Goal: Information Seeking & Learning: Learn about a topic

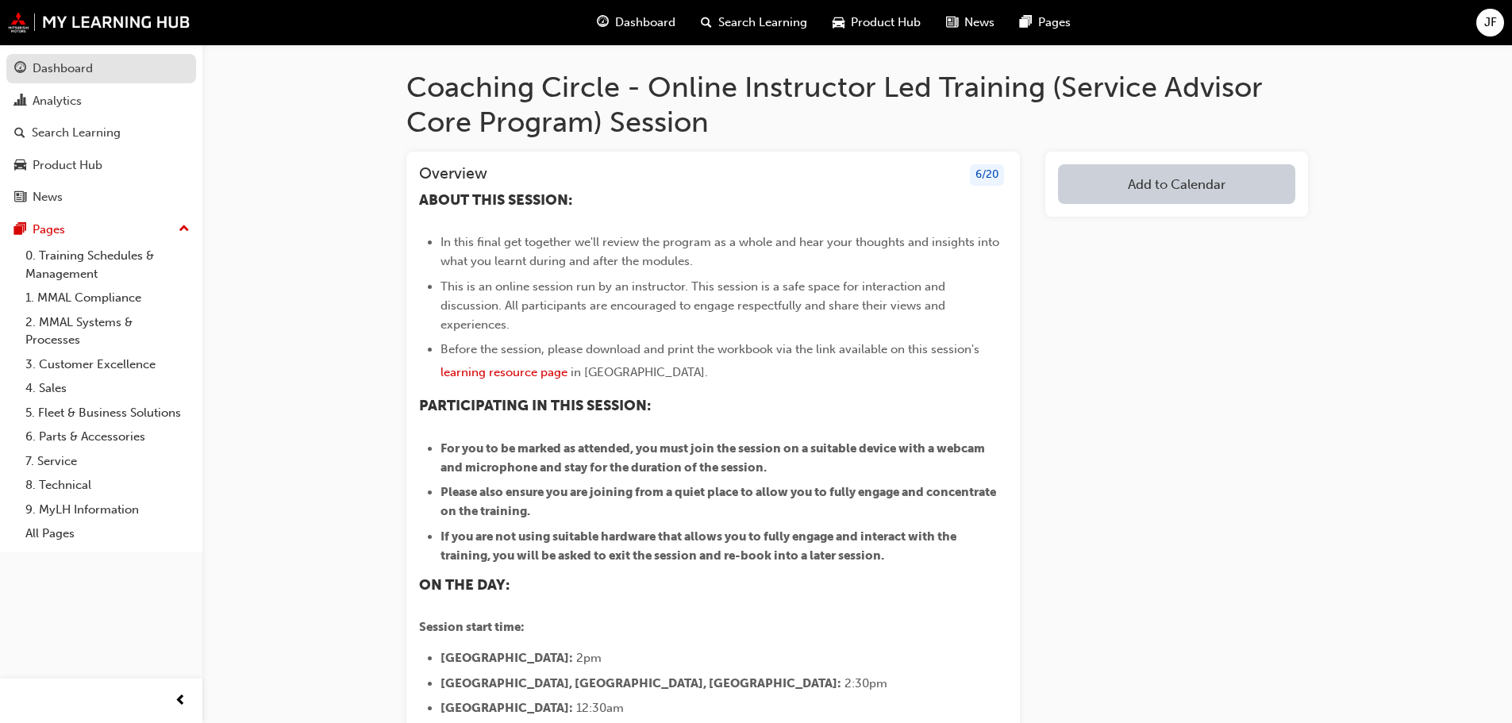
click at [90, 70] on div "Dashboard" at bounding box center [63, 69] width 60 height 18
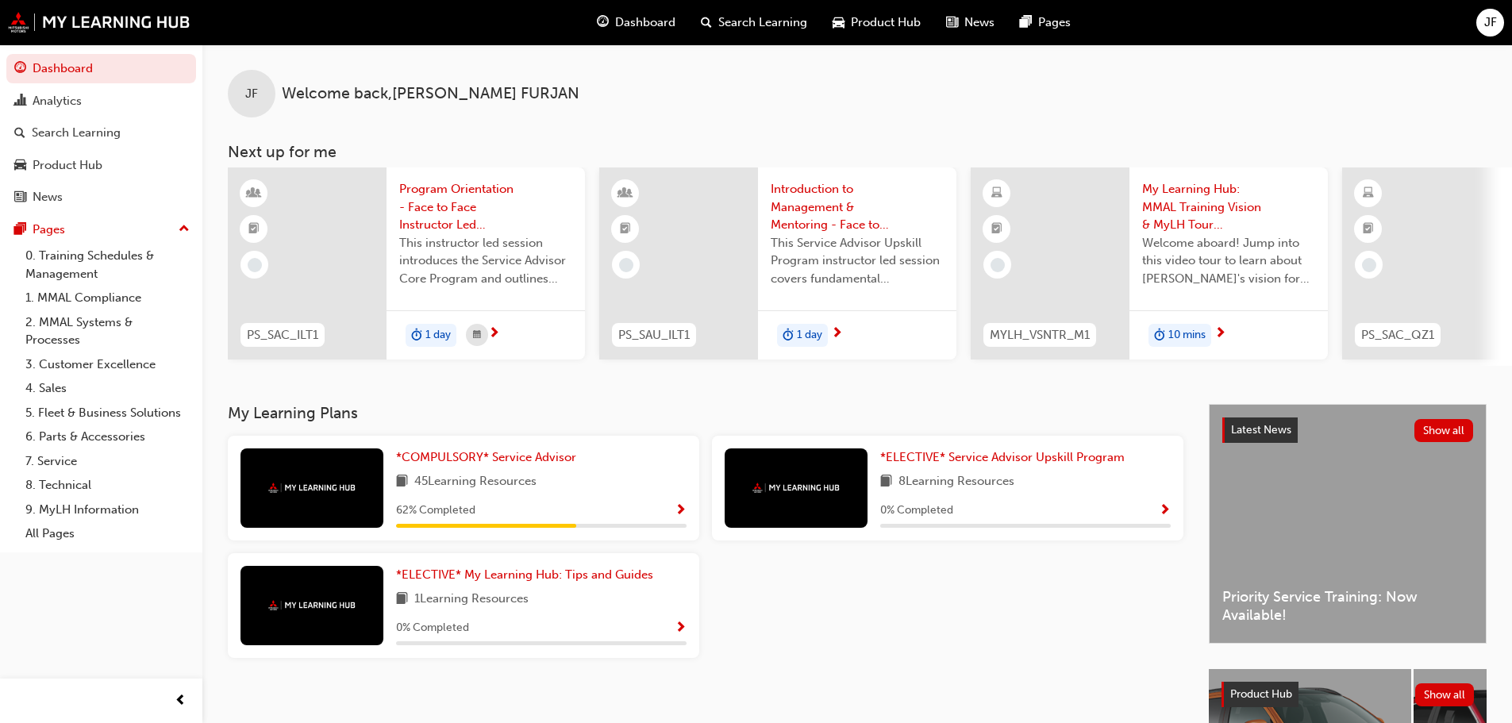
click at [1163, 515] on span "Show Progress" at bounding box center [1165, 511] width 12 height 14
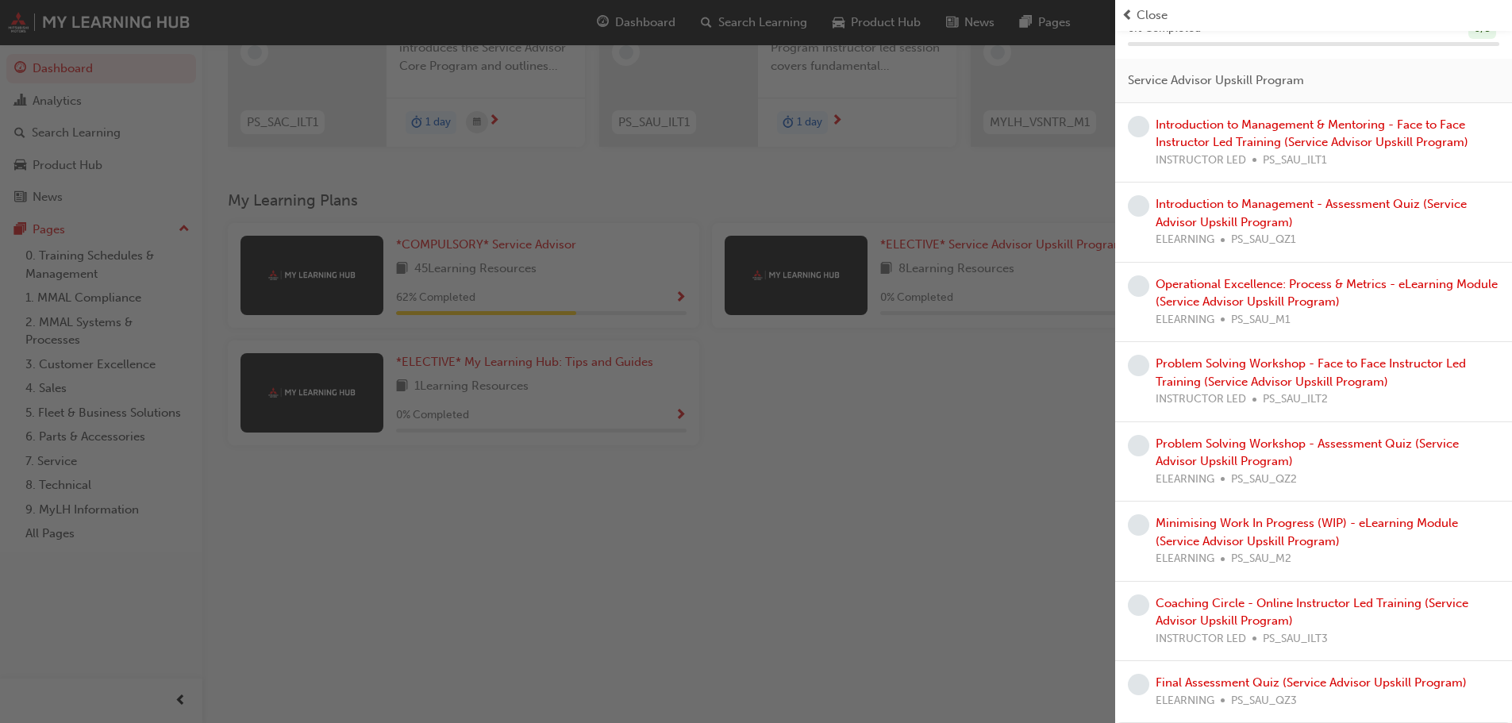
scroll to position [225, 0]
click at [904, 493] on div "button" at bounding box center [557, 361] width 1115 height 723
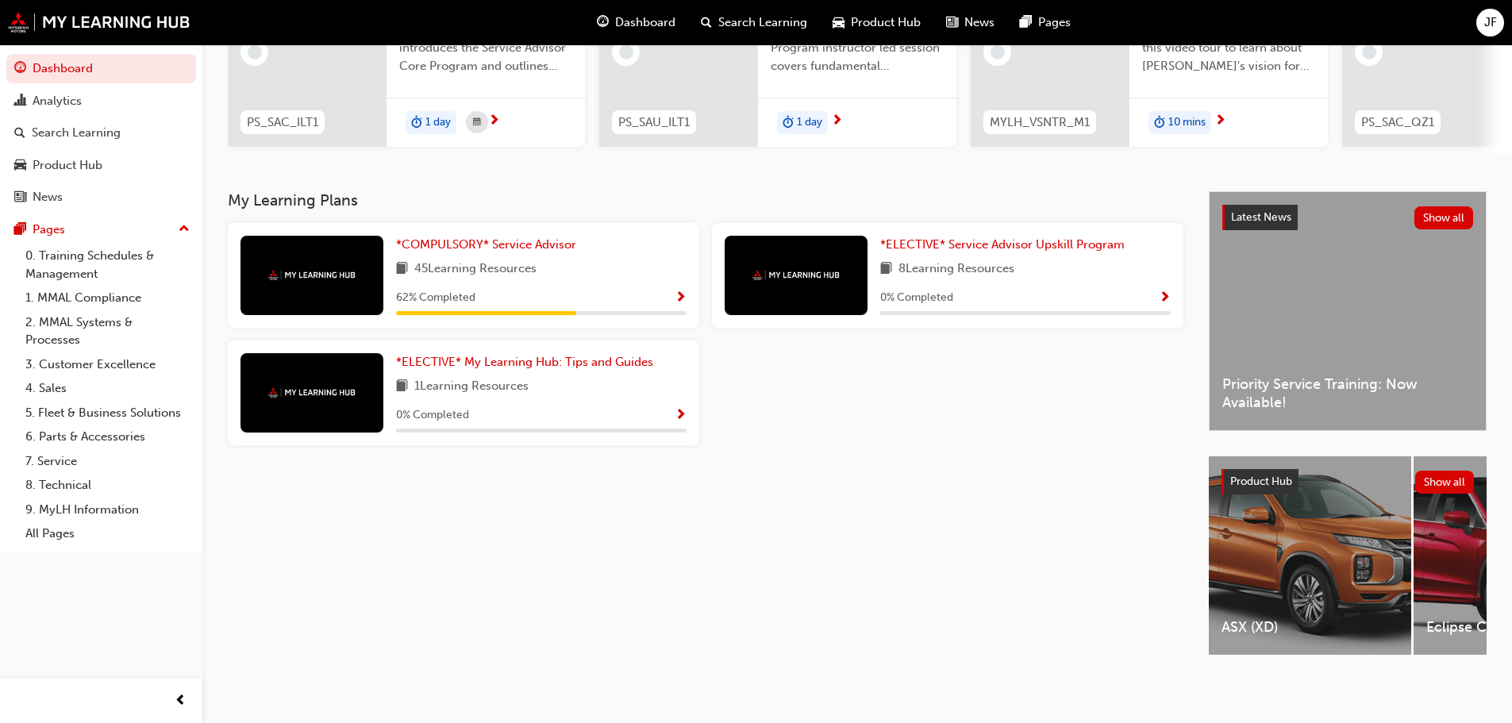
click at [678, 409] on span "Show Progress" at bounding box center [681, 416] width 12 height 14
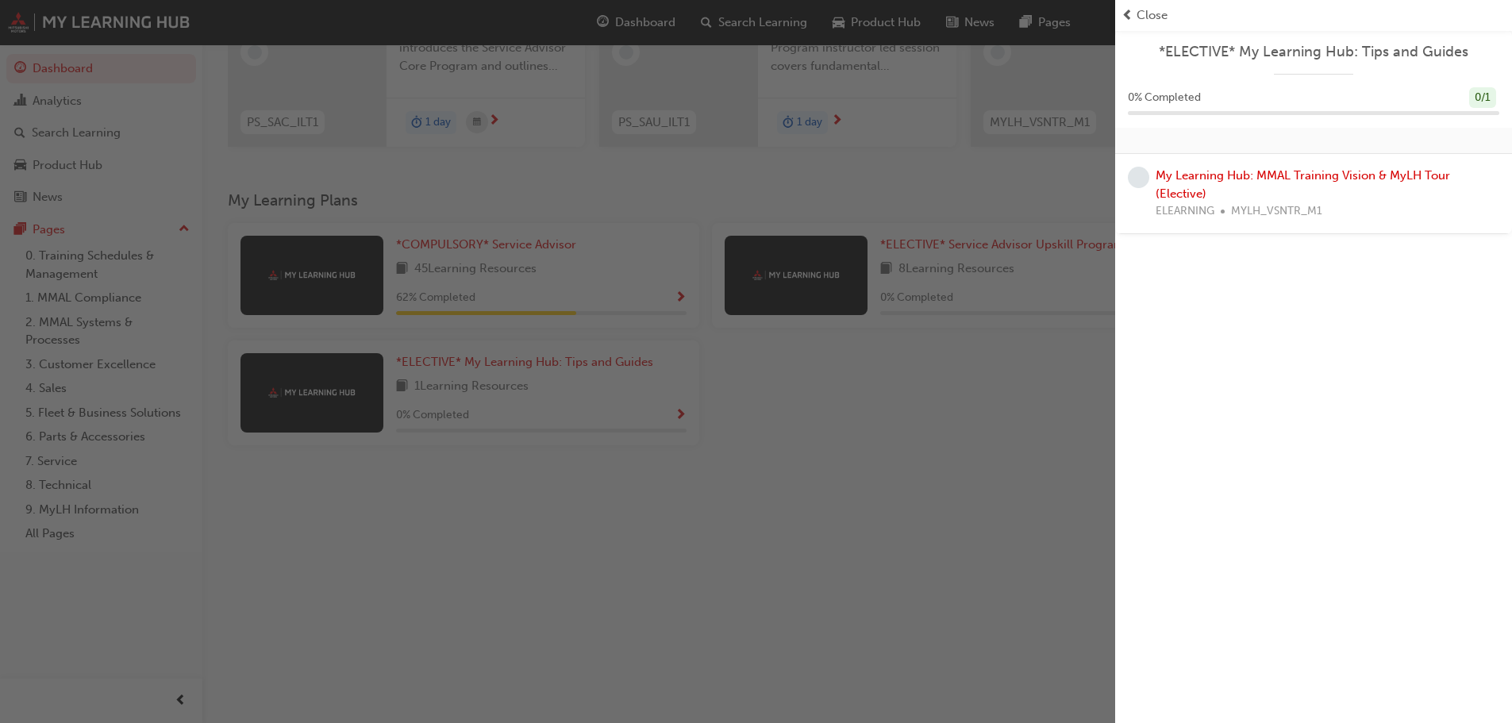
click at [1150, 8] on span "Close" at bounding box center [1151, 15] width 31 height 18
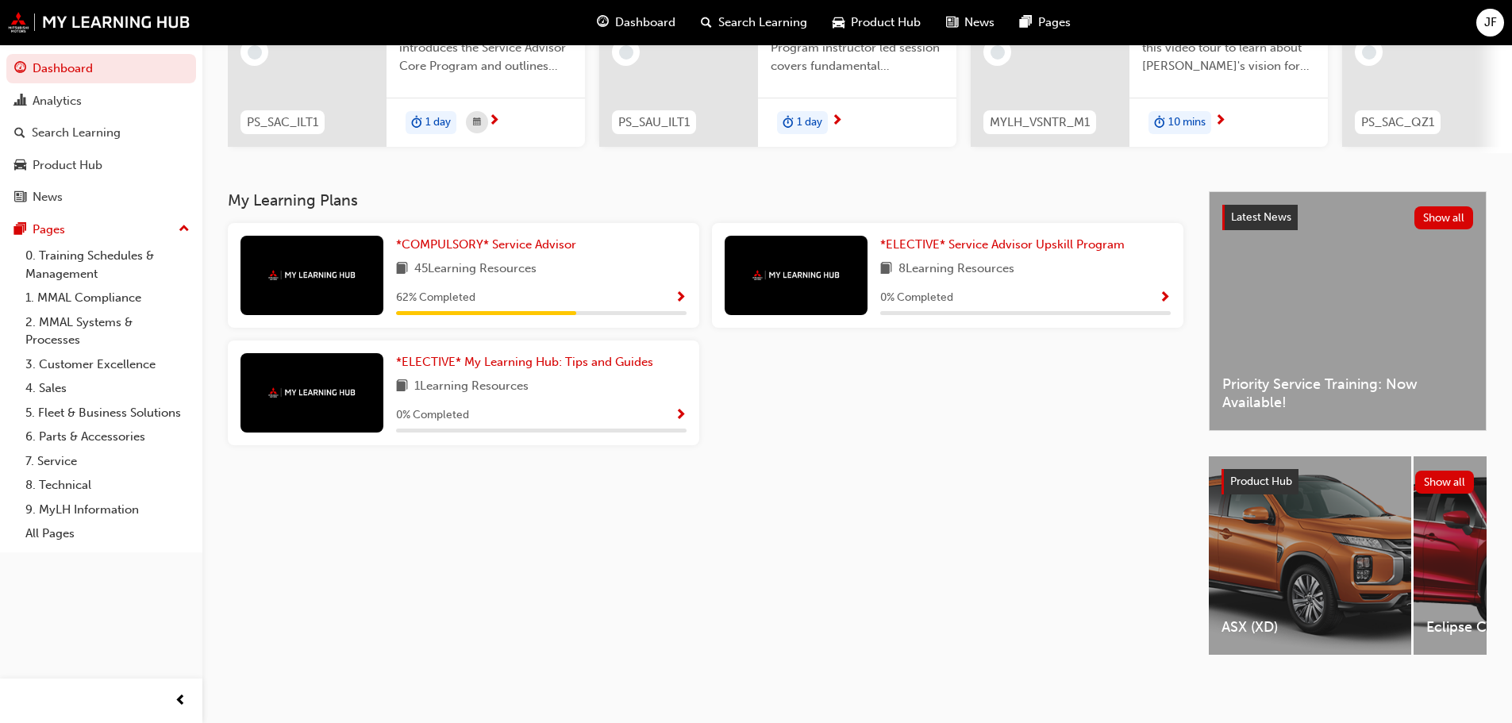
click at [910, 481] on div "My Learning Plans *COMPULSORY* Service Advisor 45 Learning Resources 62 % Compl…" at bounding box center [718, 437] width 981 height 492
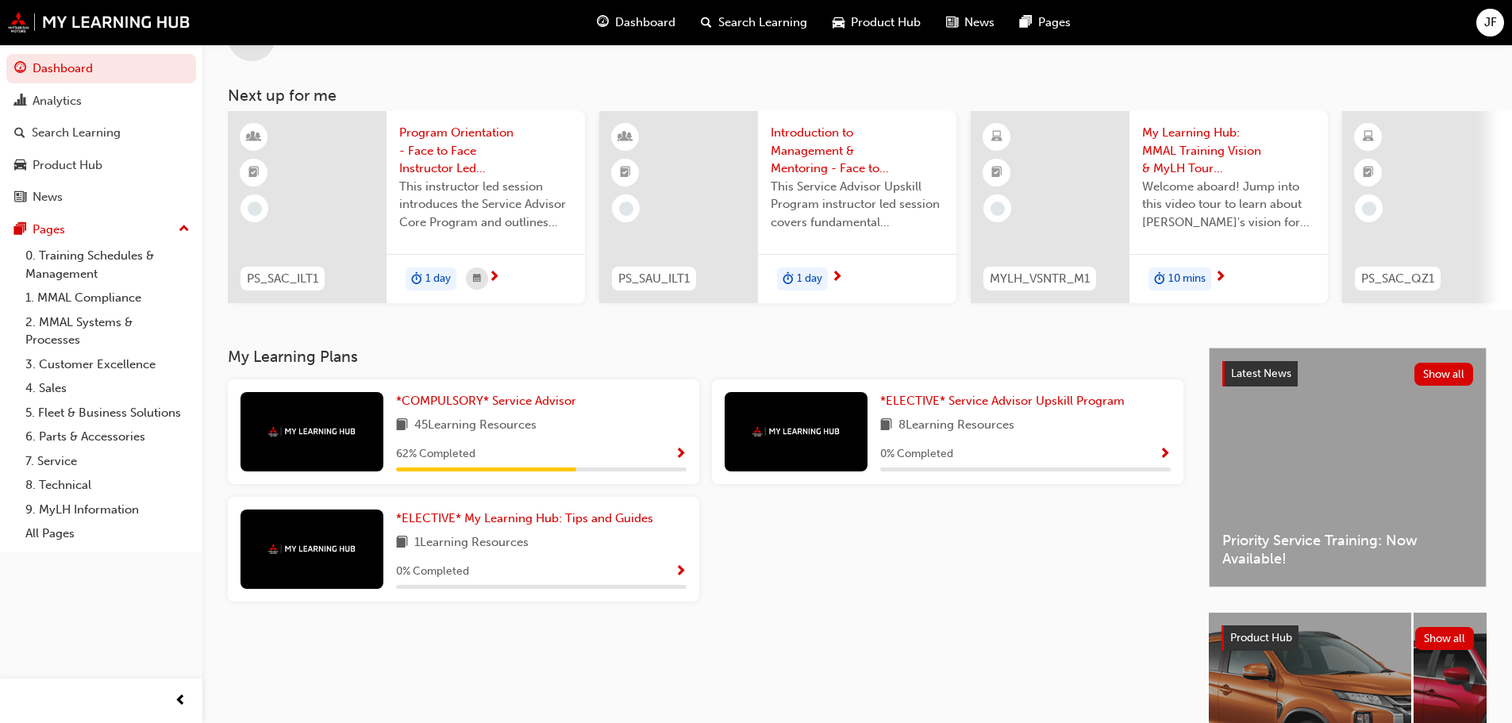
scroll to position [0, 0]
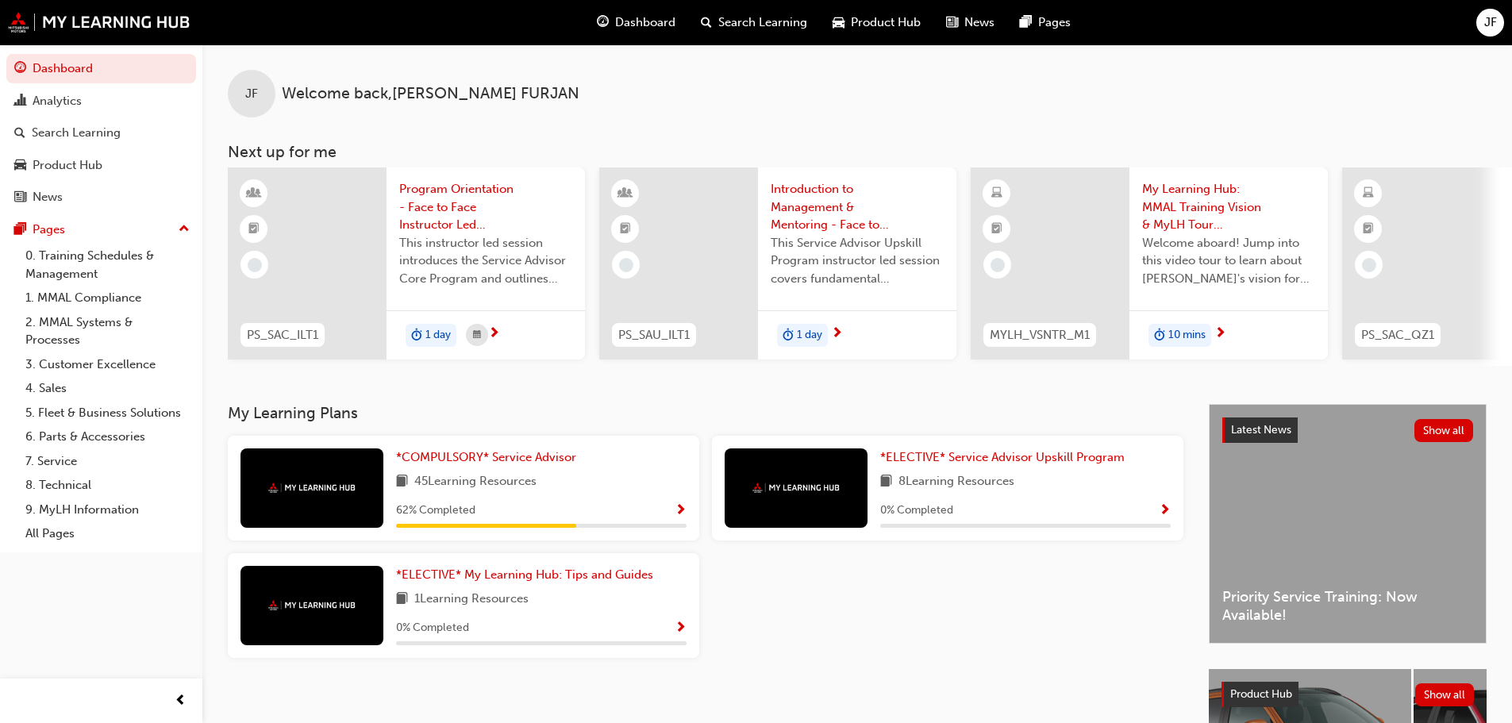
click at [667, 505] on div "*COMPULSORY* Service Advisor 45 Learning Resources 62 % Completed" at bounding box center [541, 487] width 290 height 79
click at [671, 517] on div "62 % Completed" at bounding box center [541, 511] width 290 height 20
click at [679, 518] on span "Show Progress" at bounding box center [681, 511] width 12 height 14
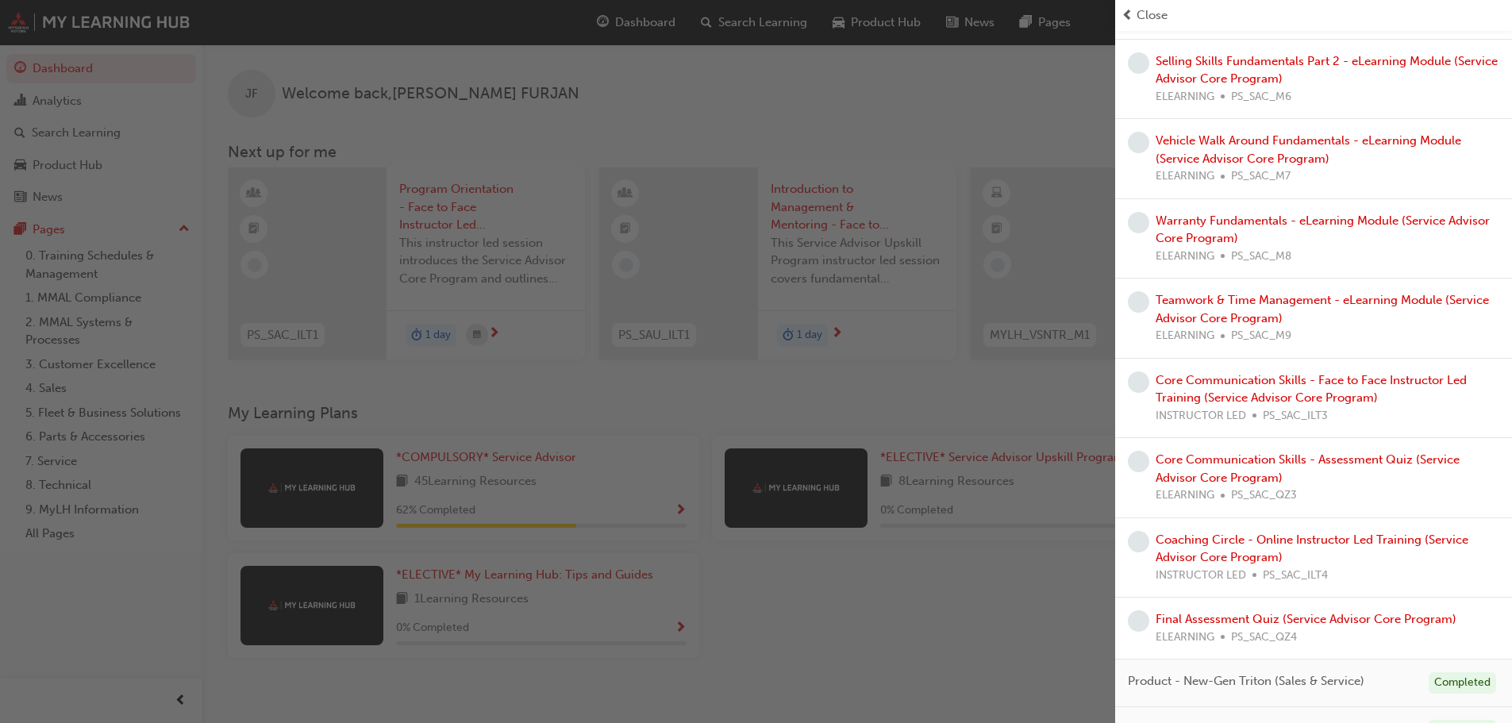
scroll to position [1211, 0]
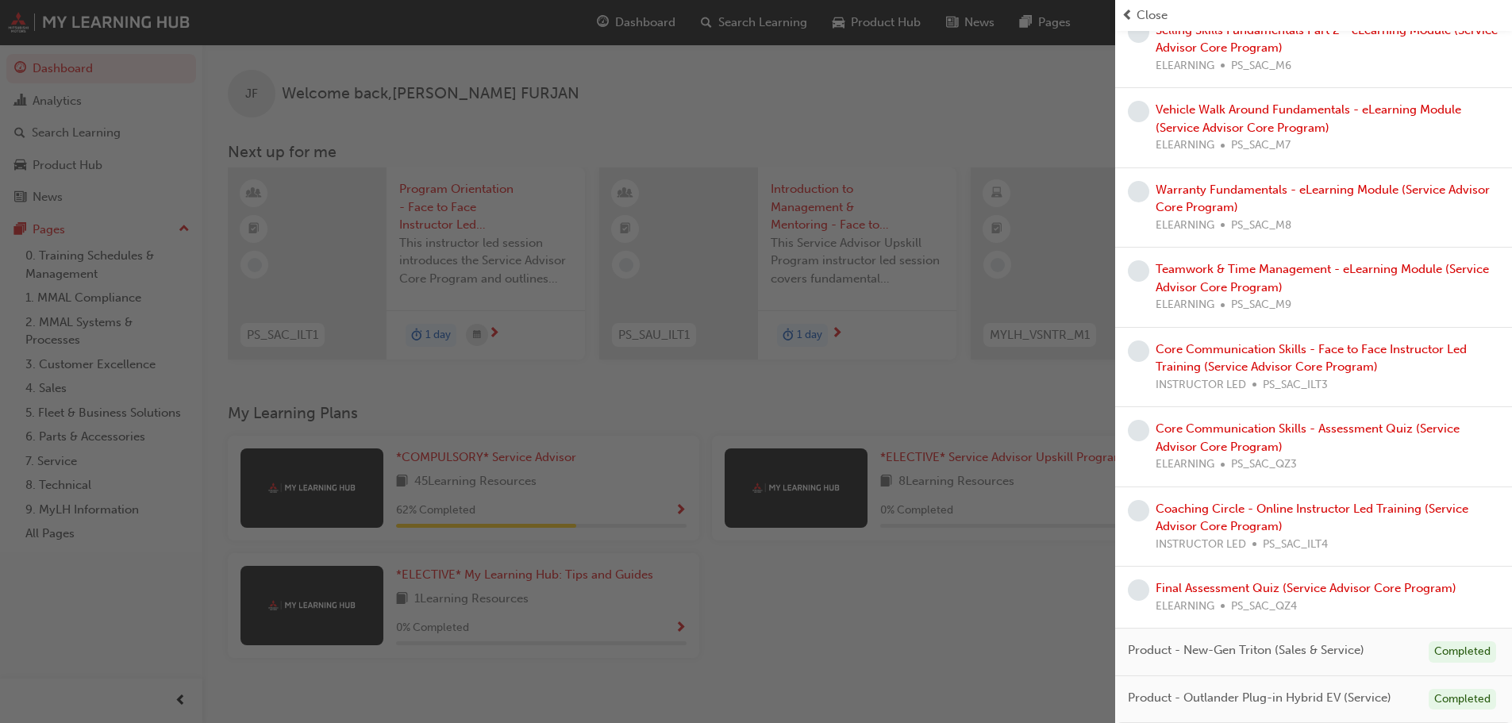
click at [925, 602] on div "button" at bounding box center [557, 361] width 1115 height 723
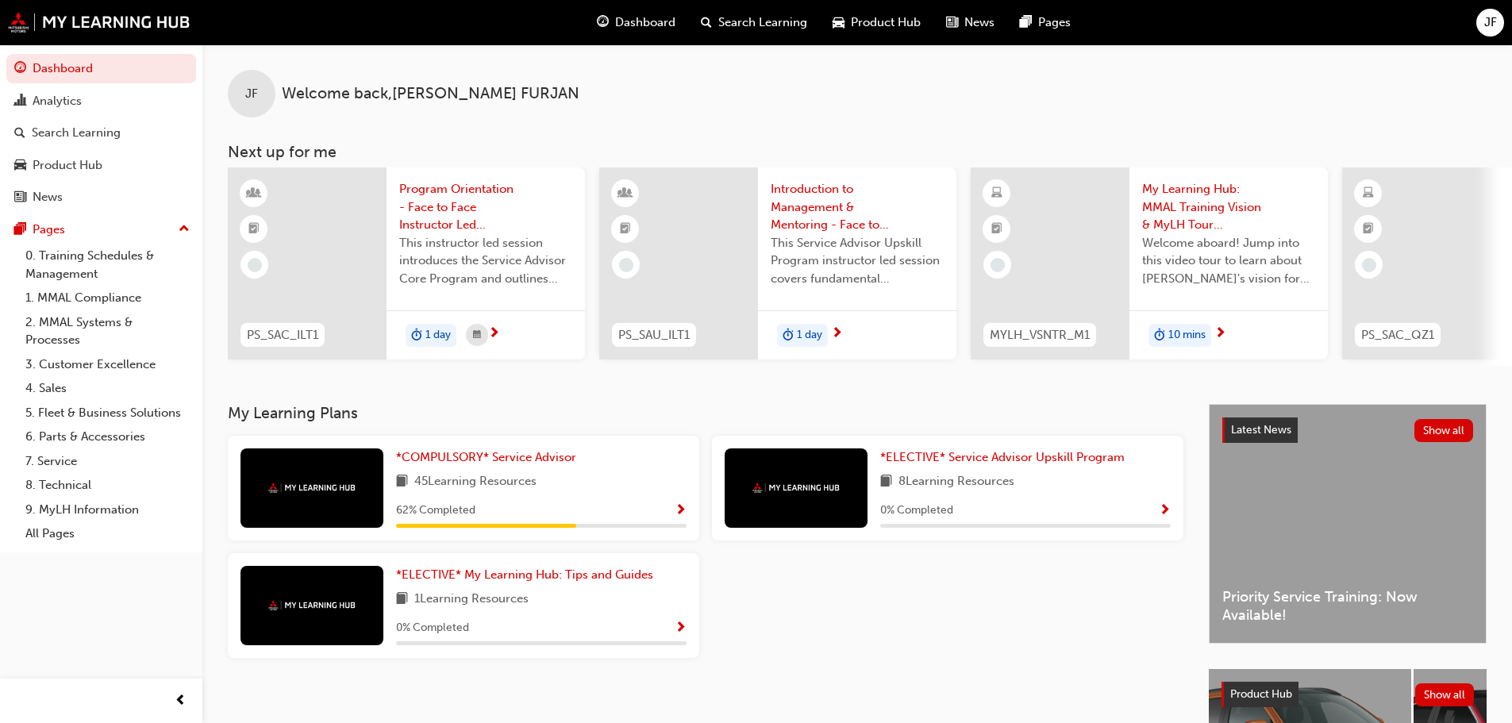
click at [875, 340] on div "1 day" at bounding box center [857, 335] width 198 height 50
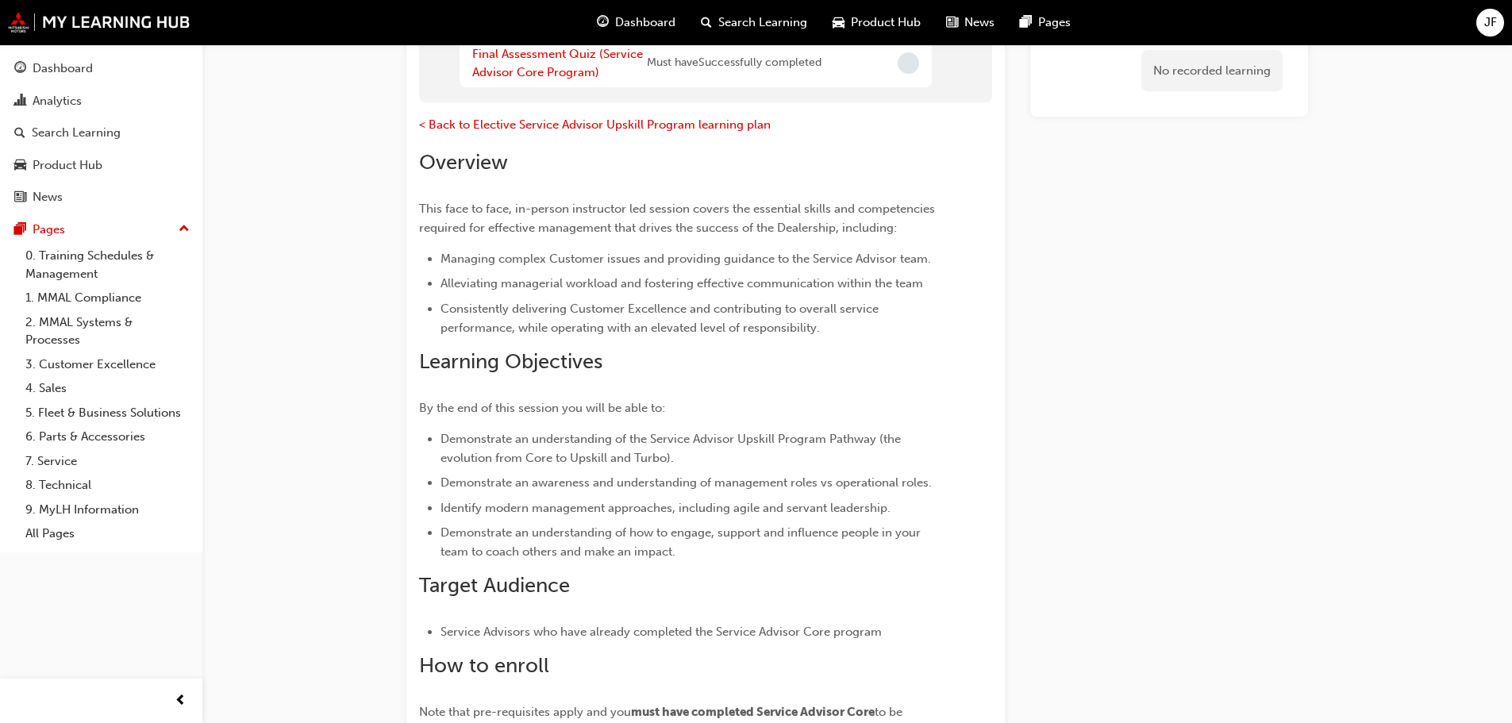
scroll to position [167, 0]
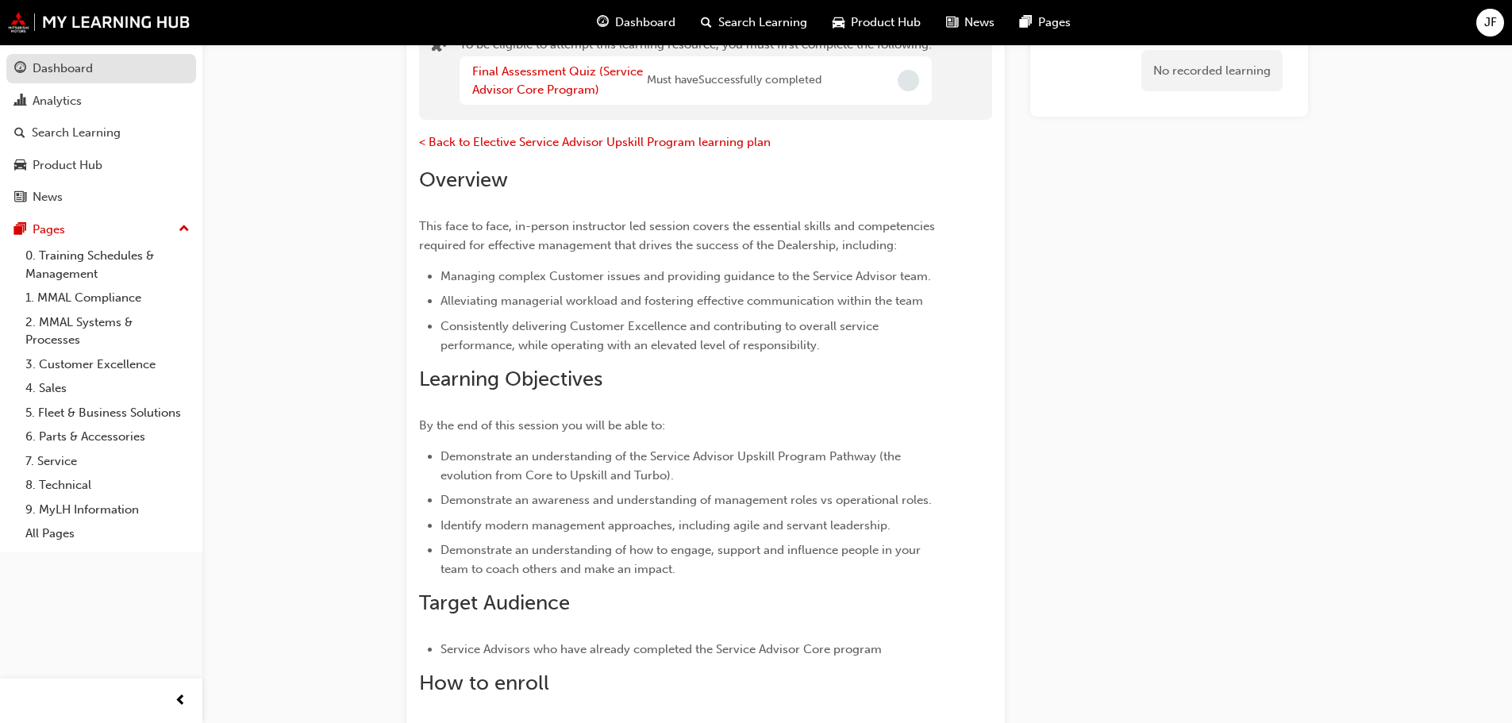
click at [88, 78] on div "Dashboard" at bounding box center [101, 69] width 174 height 20
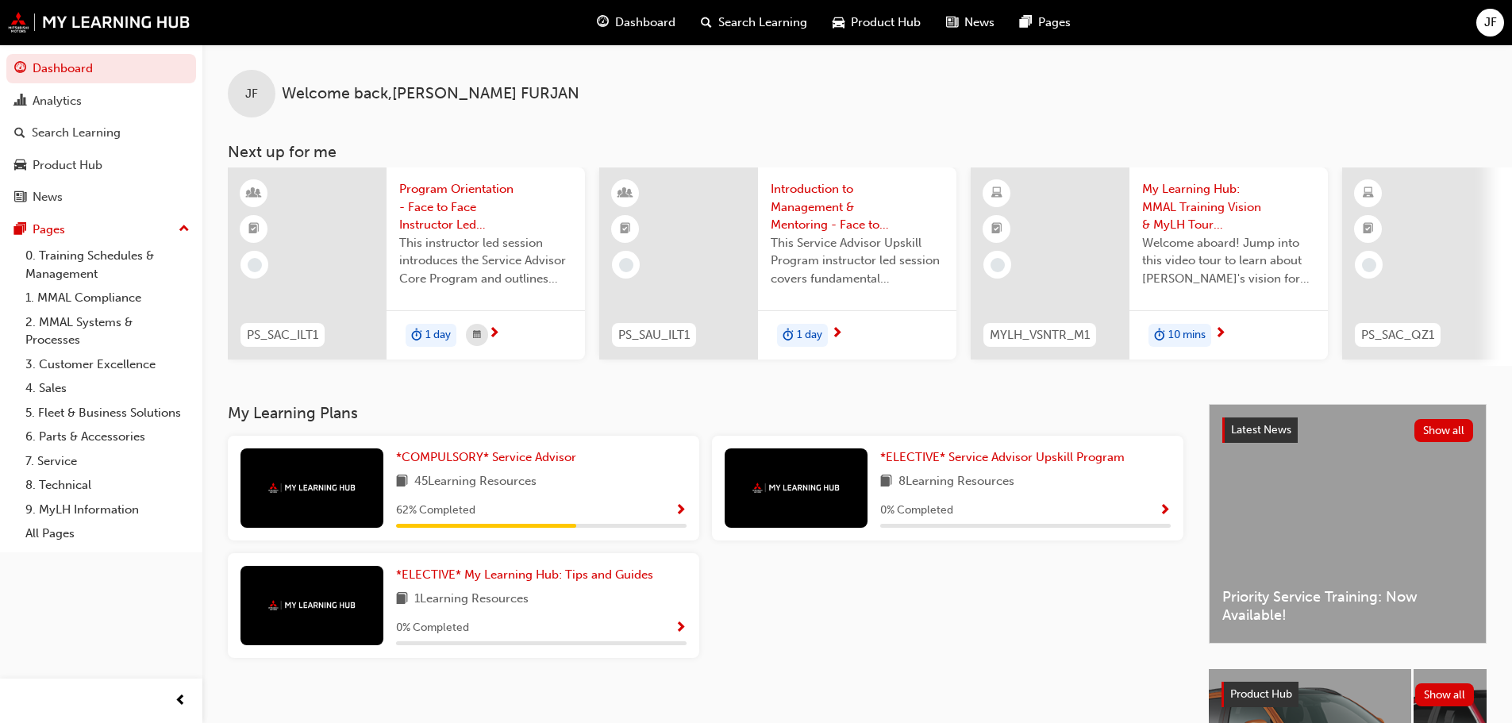
drag, startPoint x: 836, startPoint y: 365, endPoint x: 944, endPoint y: 385, distance: 109.7
click at [944, 385] on div "JF Welcome back , [PERSON_NAME] Next up for me PS_SAC_ILT1 Program Orientation …" at bounding box center [856, 224] width 1309 height 360
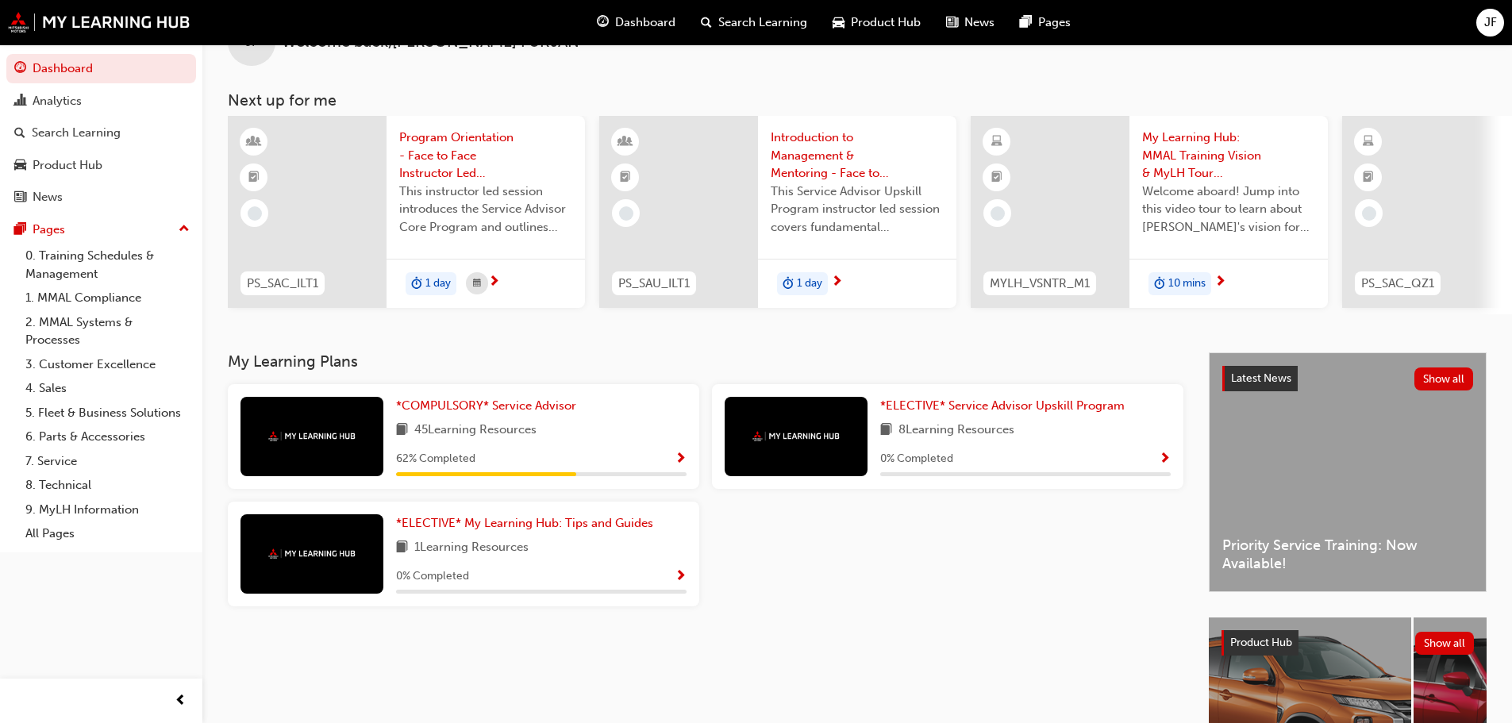
scroll to position [79, 0]
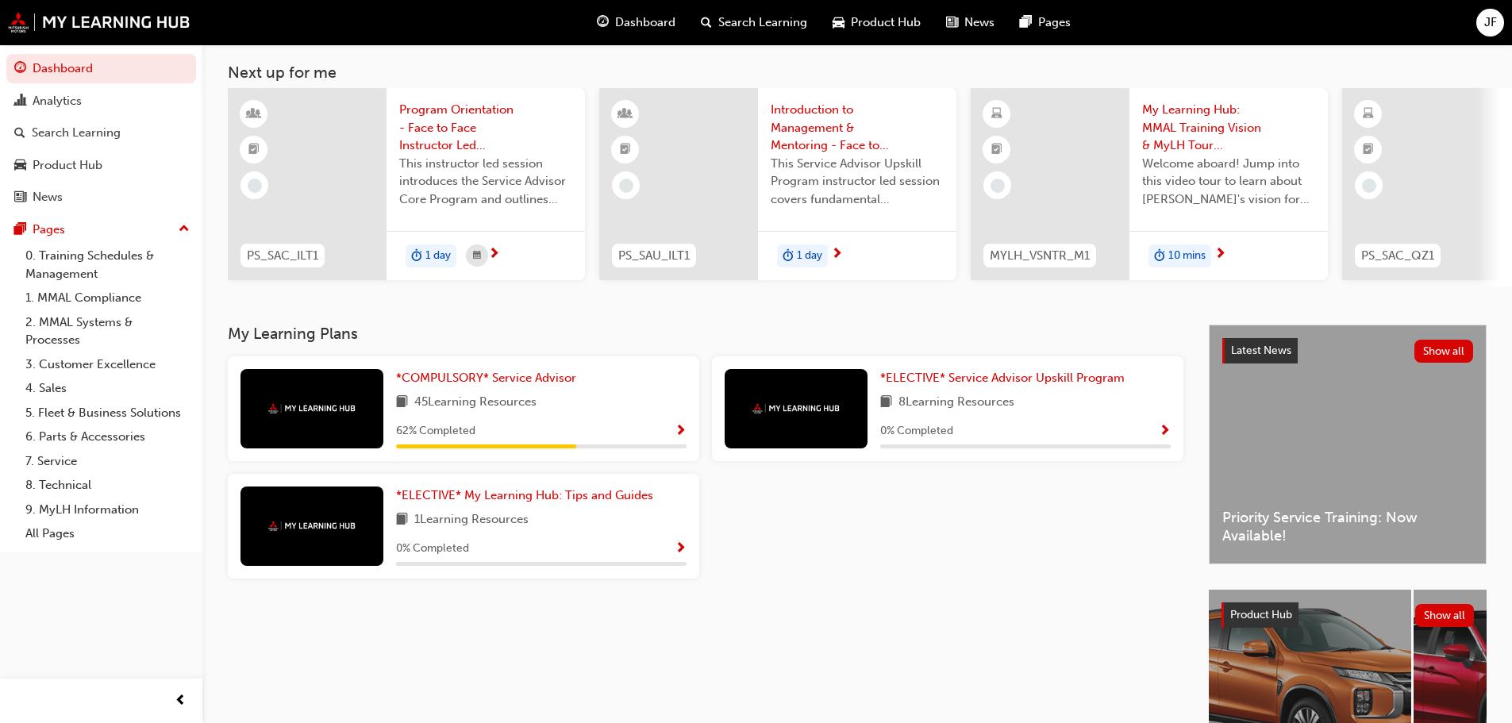
click at [1228, 260] on div "10 mins" at bounding box center [1228, 256] width 198 height 50
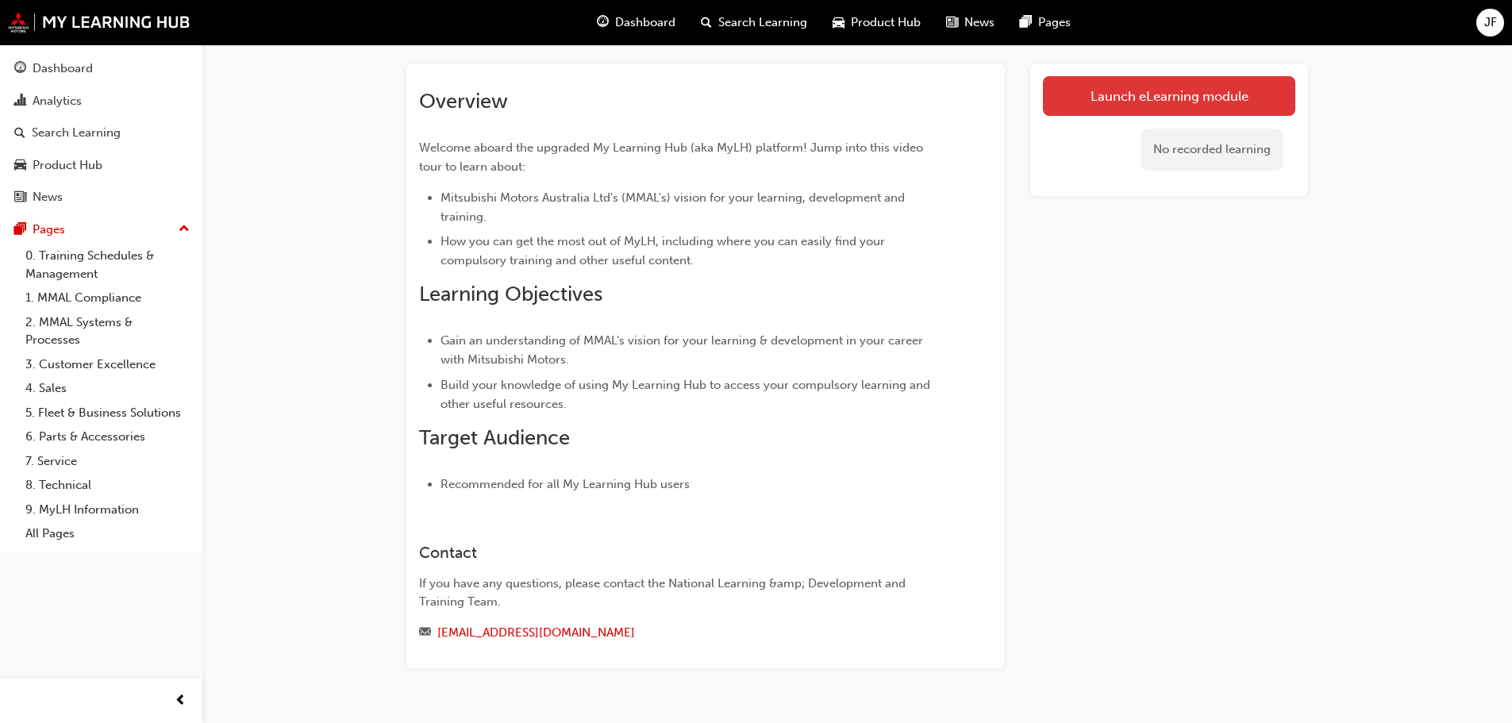
click at [1194, 102] on link "Launch eLearning module" at bounding box center [1169, 96] width 252 height 40
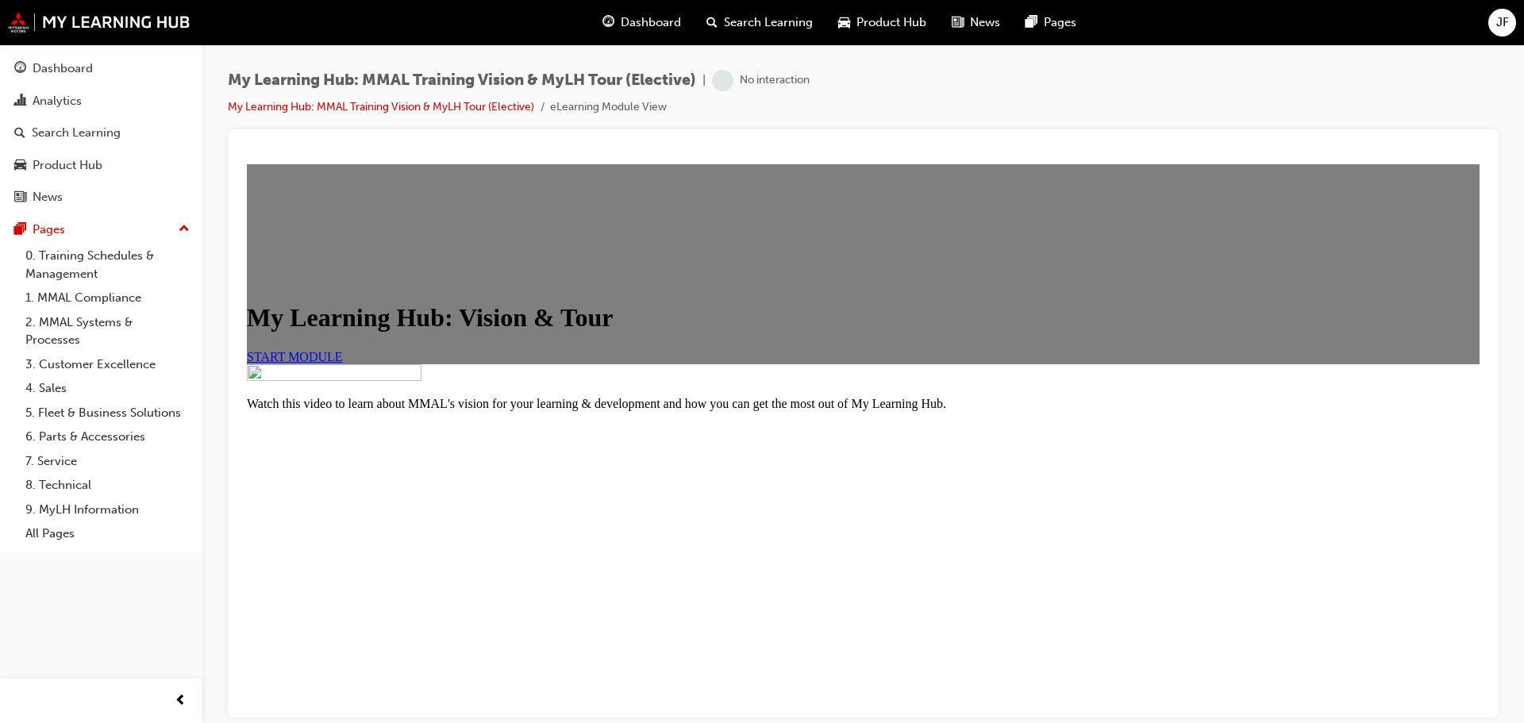
click at [343, 363] on link "START MODULE" at bounding box center [295, 355] width 96 height 13
